Goal: Task Accomplishment & Management: Manage account settings

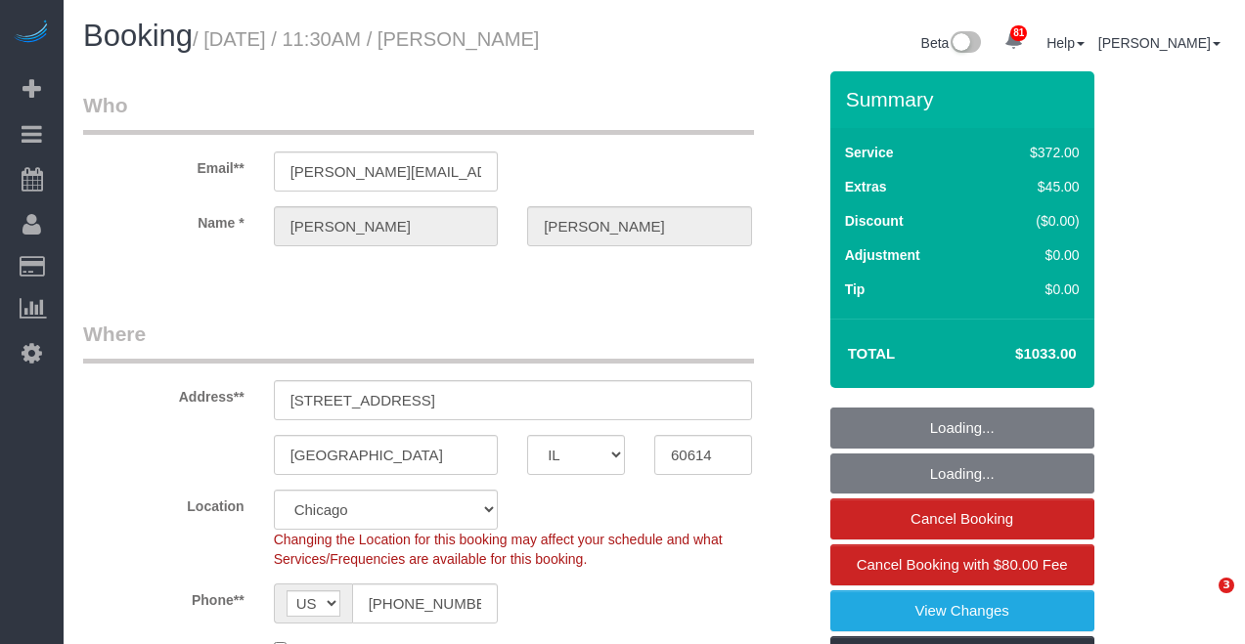
select select "IL"
select select "514"
select select "6"
select select "1"
select select "10"
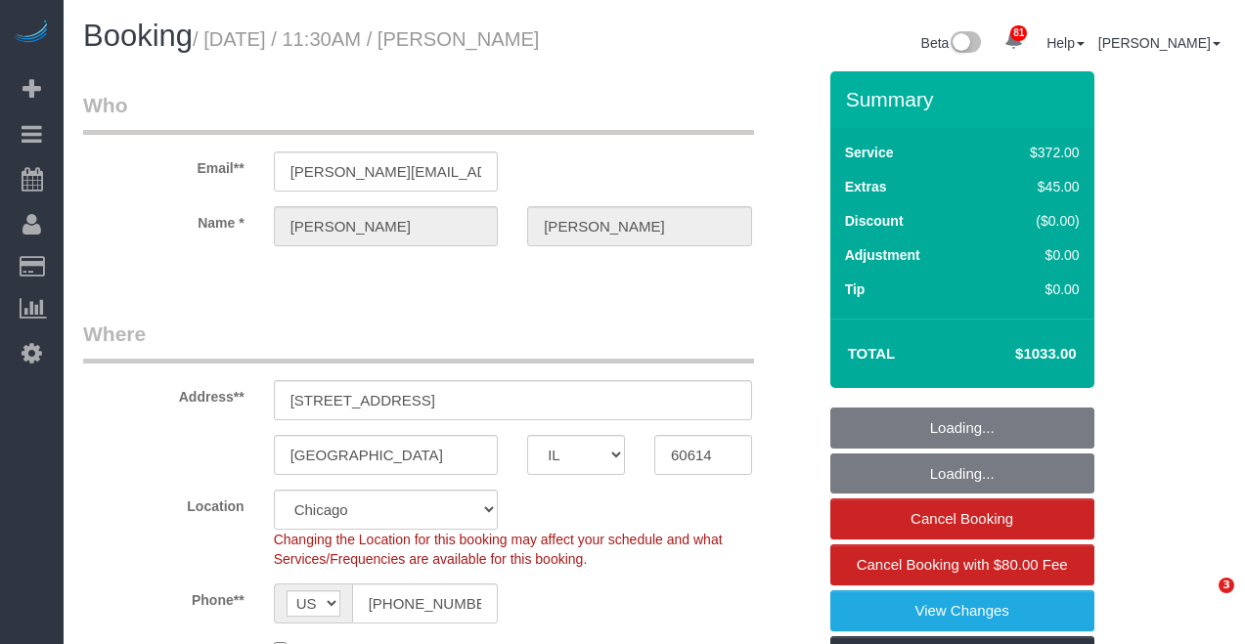
select select "number:1"
select select "number:58"
select select "number:138"
select select "number:104"
select select "object:1347"
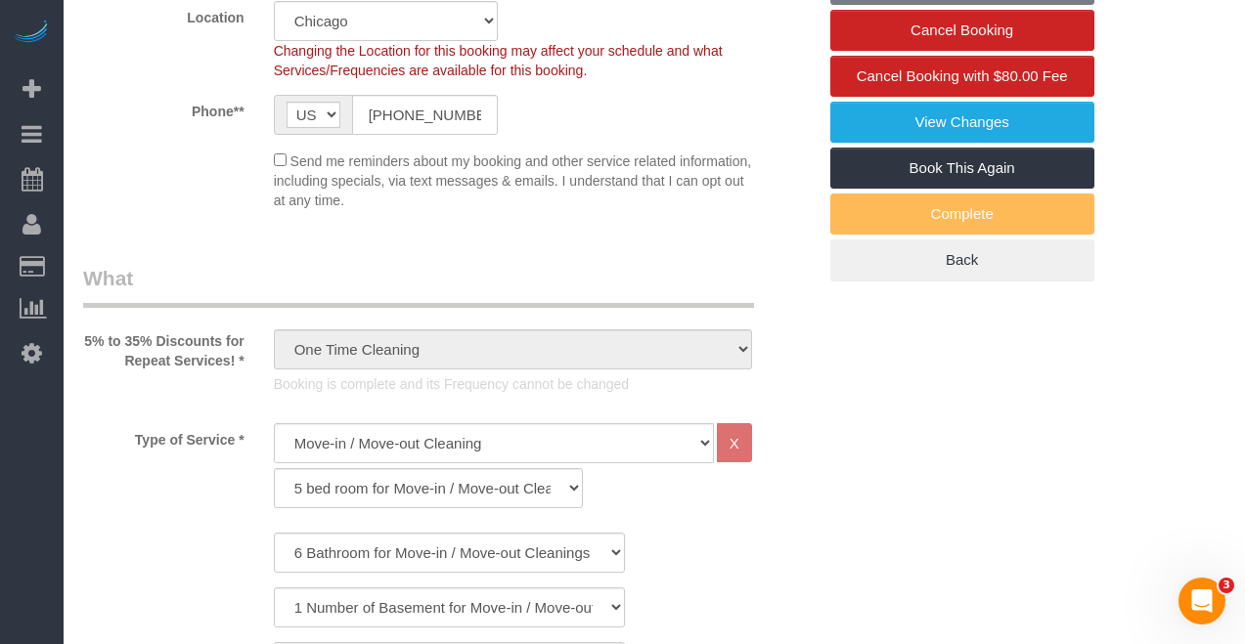
select select "6"
select select "1"
select select "10"
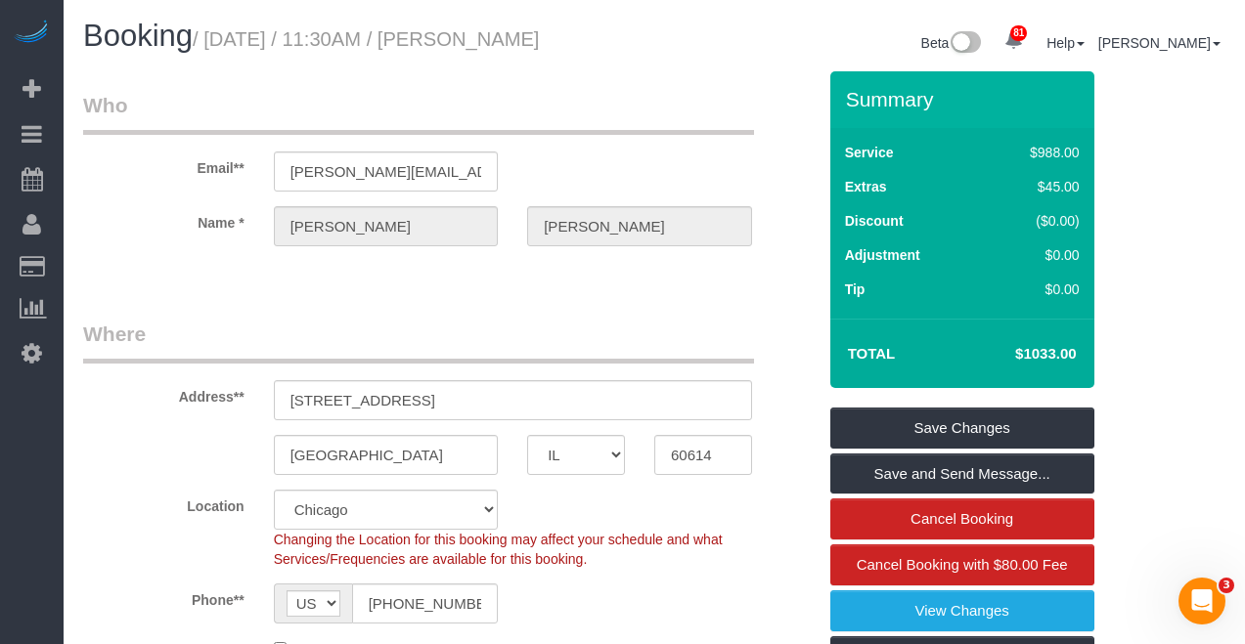
drag, startPoint x: 468, startPoint y: 40, endPoint x: 658, endPoint y: 43, distance: 189.7
click at [658, 43] on div "Booking / [DATE] / 11:30AM / [PERSON_NAME] Beta 81 Your Notifications You have …" at bounding box center [654, 46] width 1172 height 52
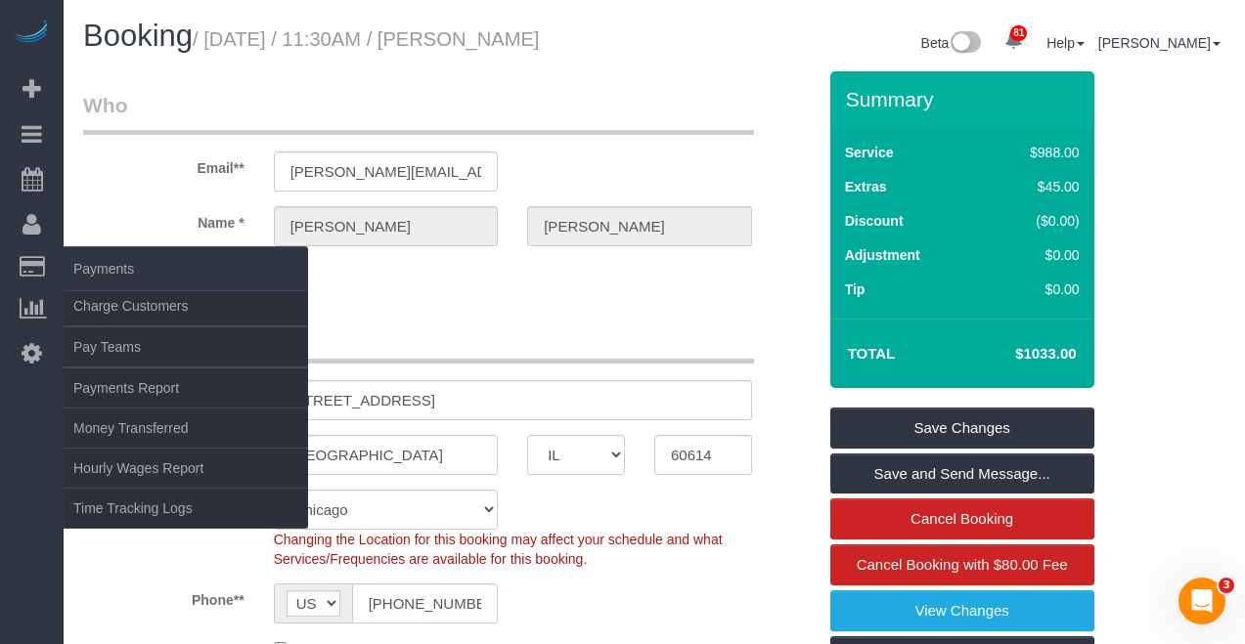
copy div "[PERSON_NAME]"
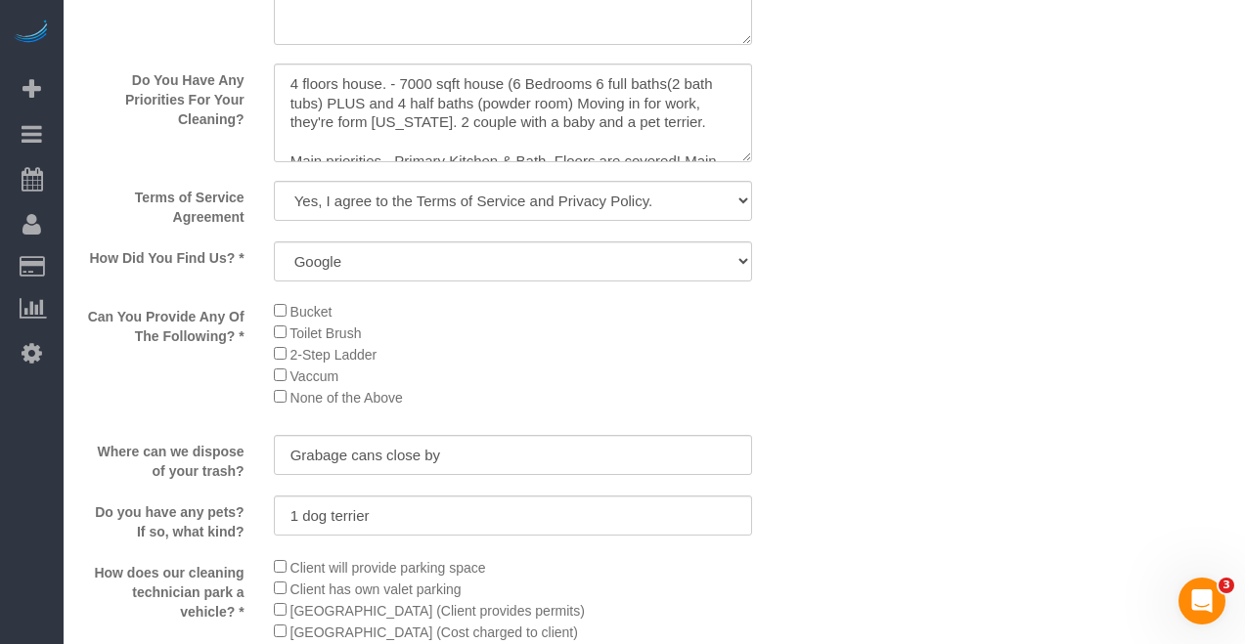
scroll to position [2738, 0]
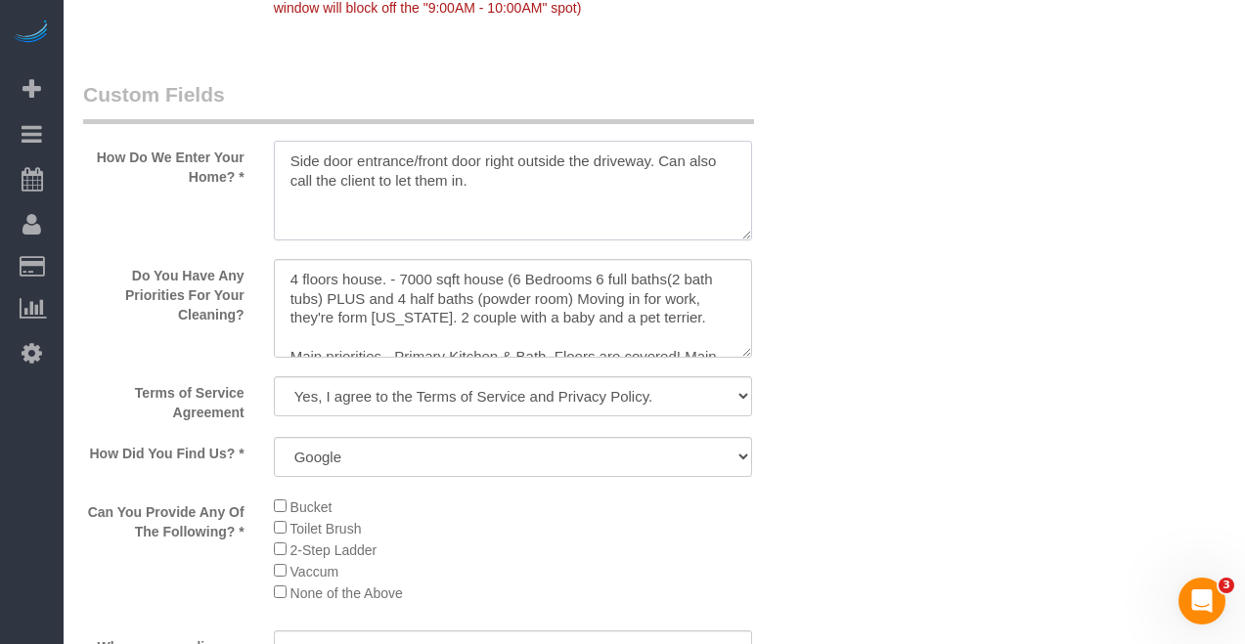
click at [415, 196] on textarea at bounding box center [513, 191] width 478 height 100
click at [578, 306] on textarea at bounding box center [513, 309] width 478 height 100
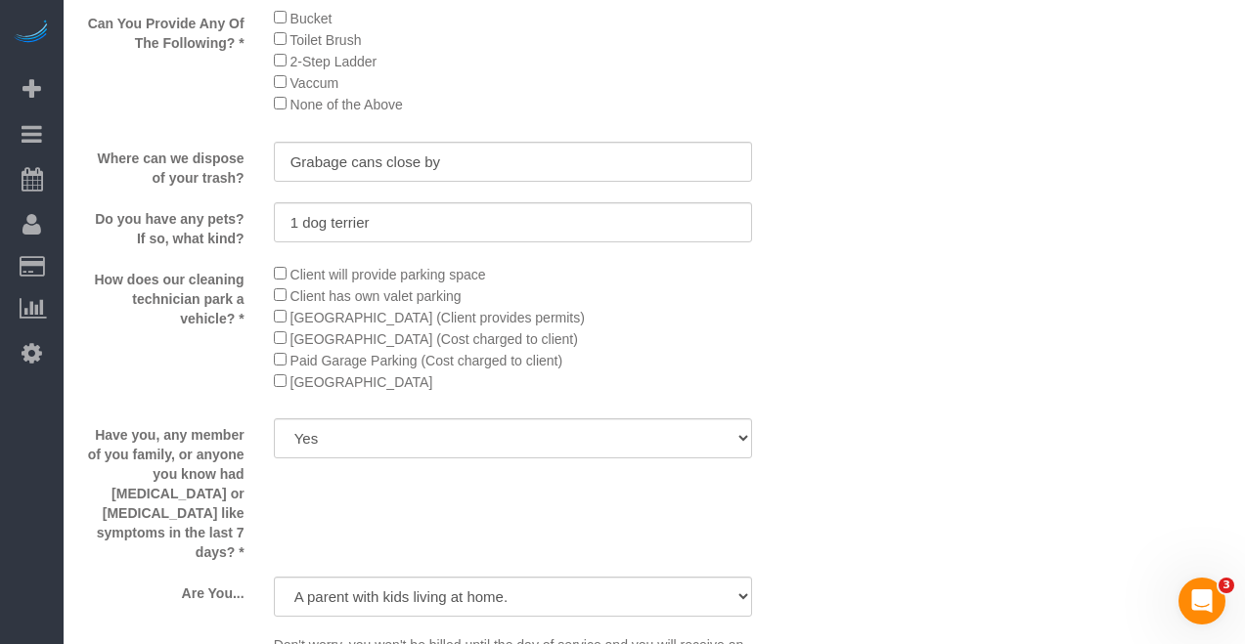
scroll to position [3325, 0]
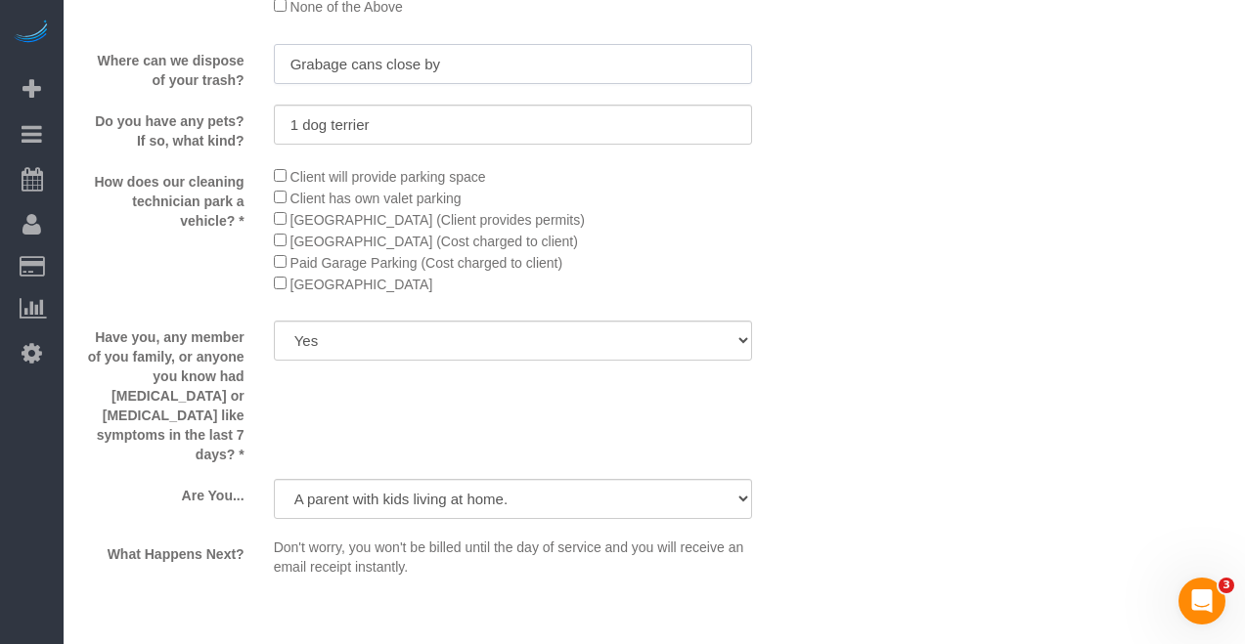
drag, startPoint x: 506, startPoint y: 53, endPoint x: -94, endPoint y: 80, distance: 600.1
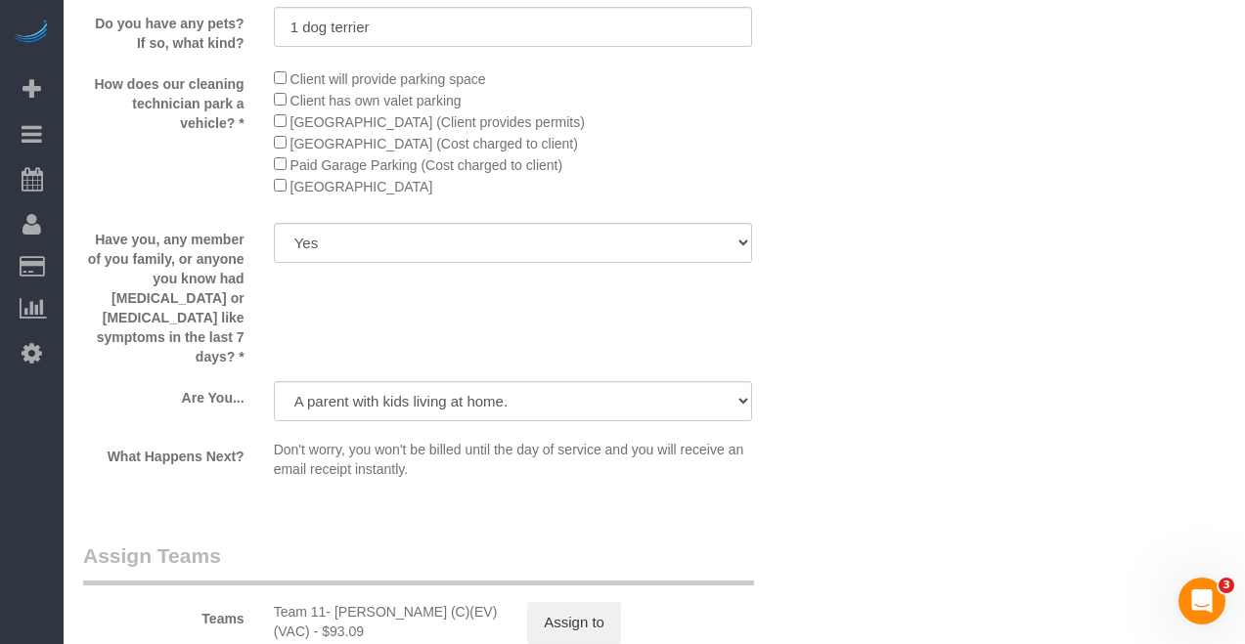
scroll to position [3129, 0]
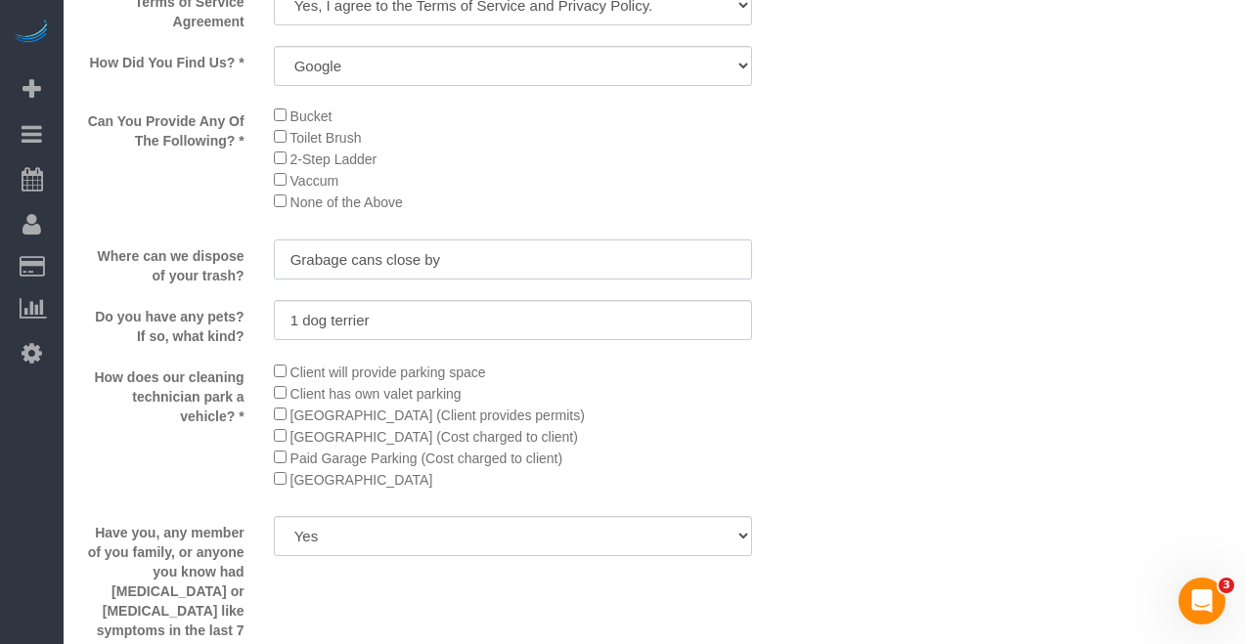
click at [416, 259] on input "Grabage cans close by" at bounding box center [513, 260] width 478 height 40
drag, startPoint x: 421, startPoint y: 320, endPoint x: -344, endPoint y: 299, distance: 765.0
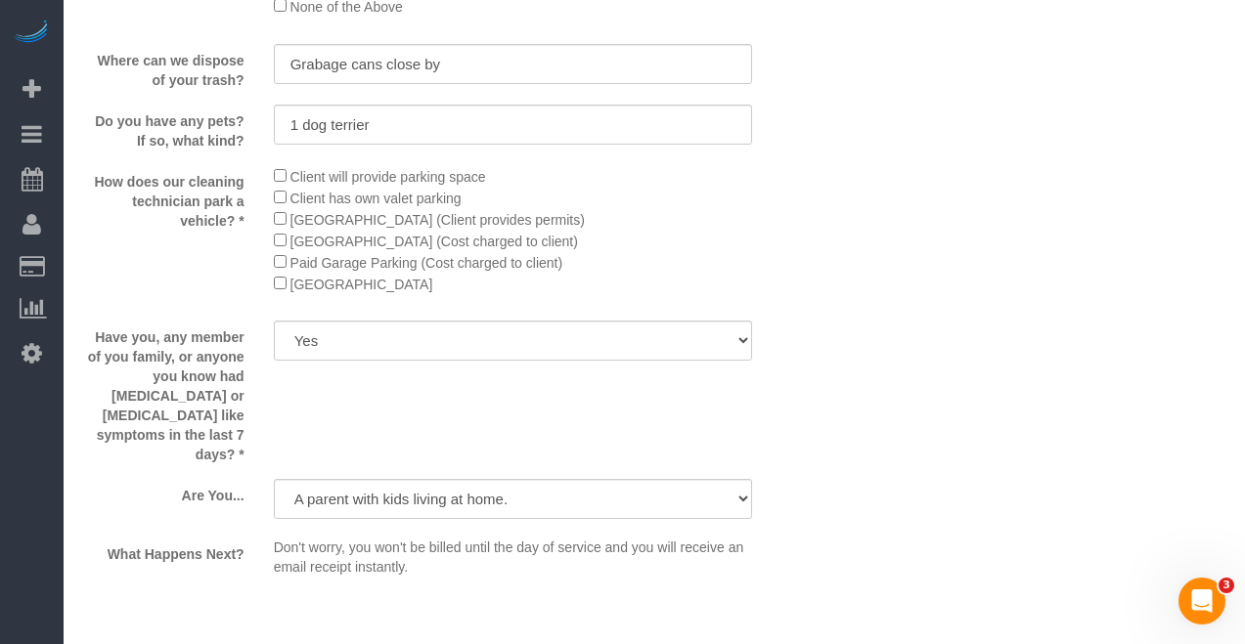
scroll to position [3520, 0]
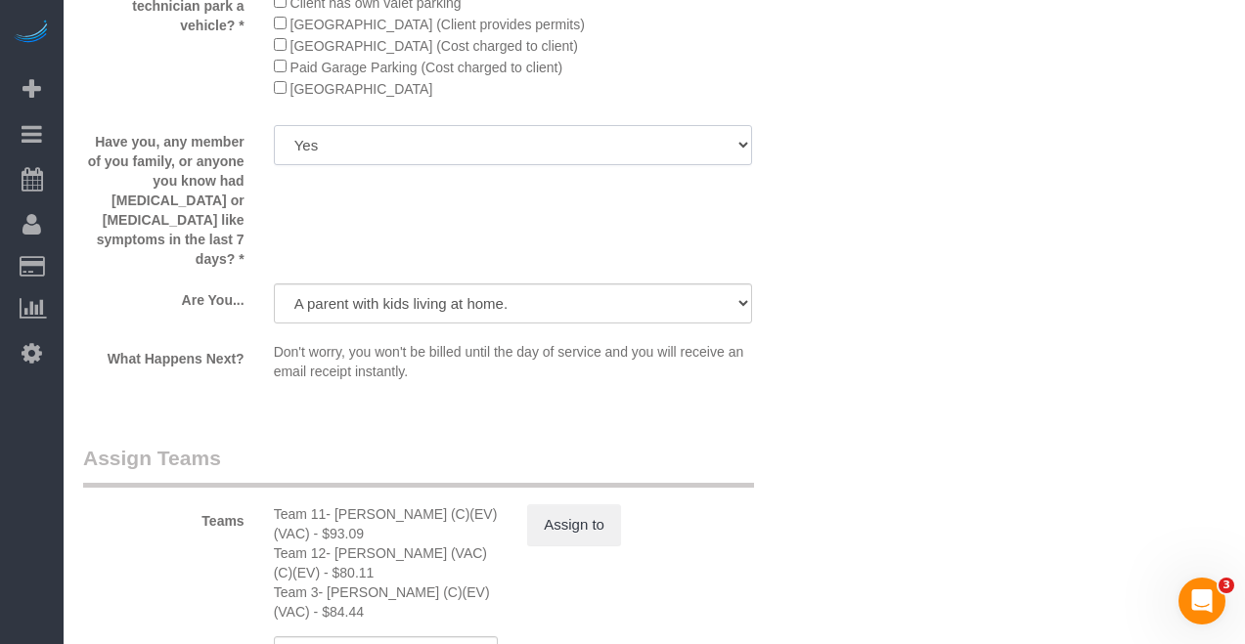
click at [376, 145] on select "Yes No" at bounding box center [513, 145] width 478 height 40
select select "number:139"
click at [274, 125] on select "Yes No" at bounding box center [513, 145] width 478 height 40
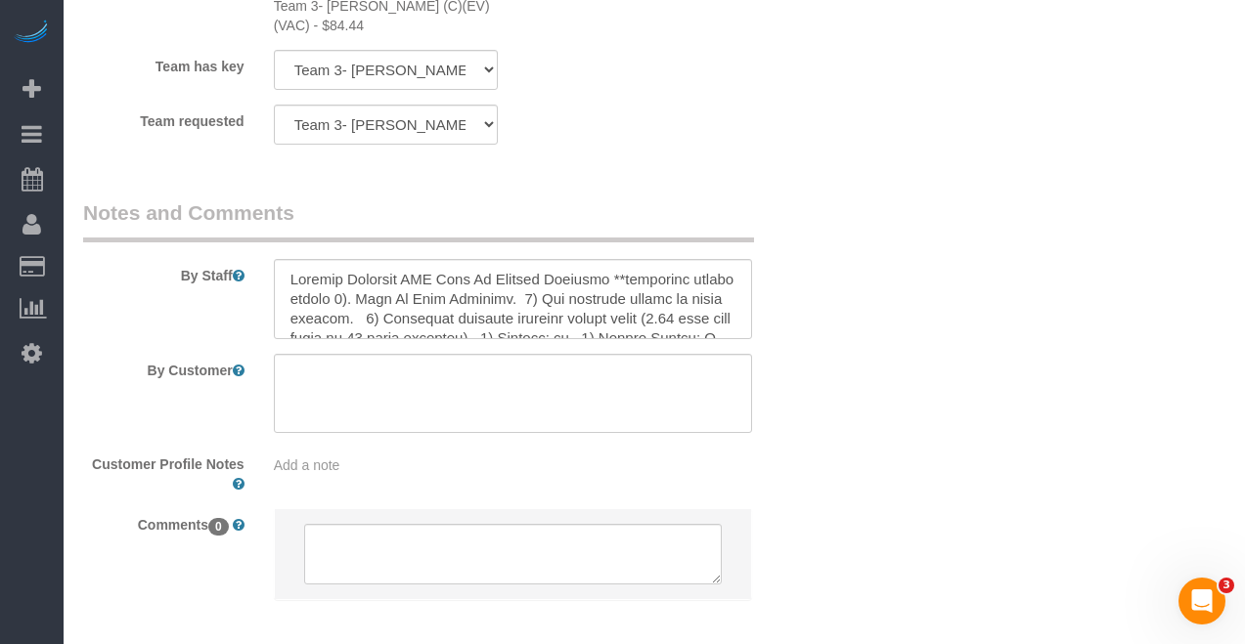
scroll to position [4166, 0]
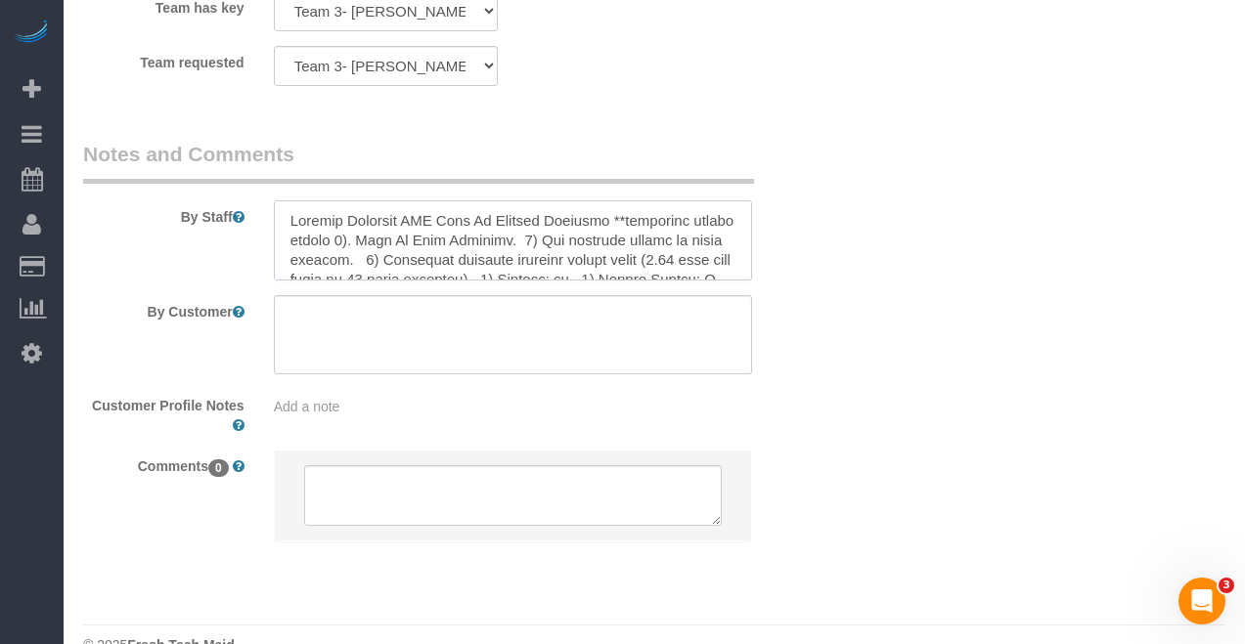
click at [489, 200] on textarea at bounding box center [513, 240] width 478 height 80
